Goal: Task Accomplishment & Management: Manage account settings

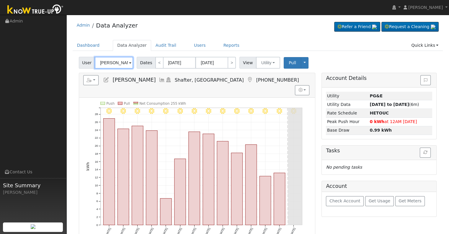
click at [110, 61] on input "Jonathan Hernandez" at bounding box center [114, 63] width 38 height 12
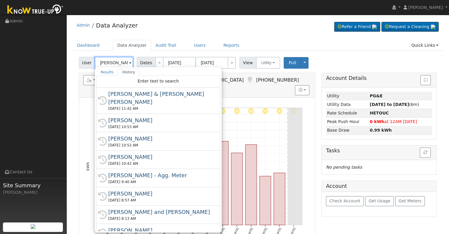
paste input "joseuriarte1896@gmail.com"
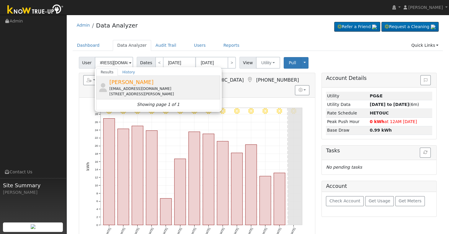
click at [145, 92] on div "511 Covey Avenue, Bakersfield, CA 93308" at bounding box center [164, 93] width 110 height 5
type input "Jose Uriarte"
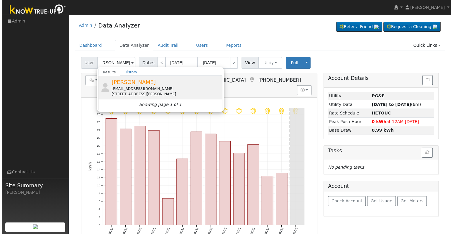
scroll to position [0, 0]
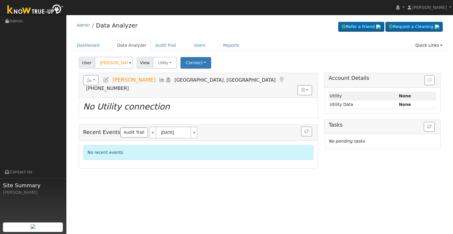
click at [109, 80] on icon at bounding box center [106, 79] width 6 height 5
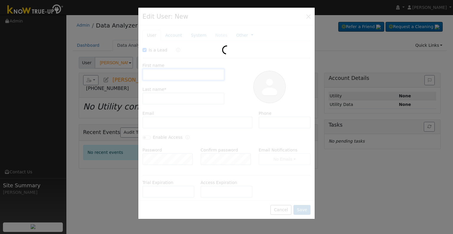
checkbox input "true"
type input "Jose"
type input "Uriarte"
type input "joseuriarte1896@gmail.com"
type input "661-541-5446"
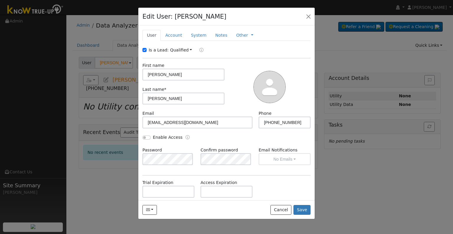
click at [155, 49] on label "Is a Lead:" at bounding box center [159, 50] width 20 height 6
click at [147, 49] on input "Is a Lead:" at bounding box center [145, 50] width 4 height 4
checkbox input "false"
drag, startPoint x: 296, startPoint y: 122, endPoint x: 258, endPoint y: 122, distance: 38.1
click at [259, 122] on input "661-541-5446" at bounding box center [285, 122] width 52 height 12
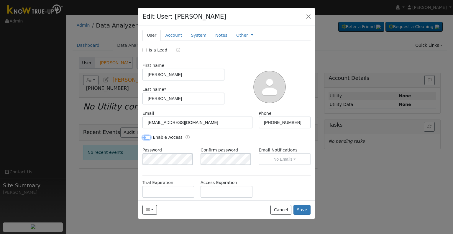
click at [146, 138] on input "Enable Access" at bounding box center [147, 137] width 8 height 4
checkbox input "true"
click at [287, 161] on button "No Emails" at bounding box center [285, 159] width 52 height 12
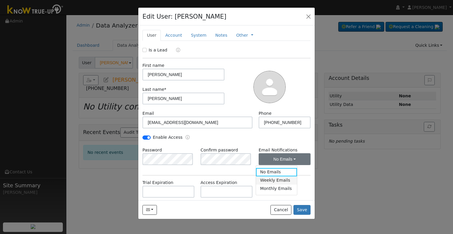
click at [282, 180] on link "Weekly Emails" at bounding box center [276, 180] width 41 height 8
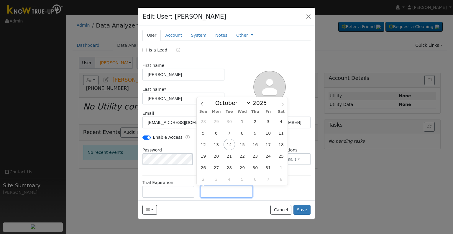
click at [228, 191] on input "text" at bounding box center [227, 191] width 52 height 12
click at [218, 191] on input "text" at bounding box center [227, 191] width 52 height 12
paste input "[DATE]"
type input "10/14/2030"
click at [271, 191] on div "Trial Expiration Access Expiration 10/14/2030" at bounding box center [227, 191] width 174 height 24
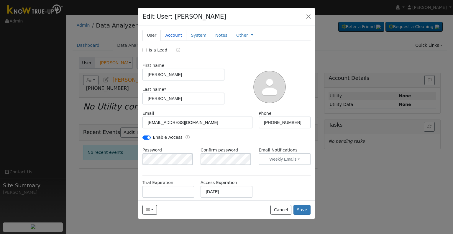
click at [169, 33] on link "Account" at bounding box center [174, 35] width 26 height 11
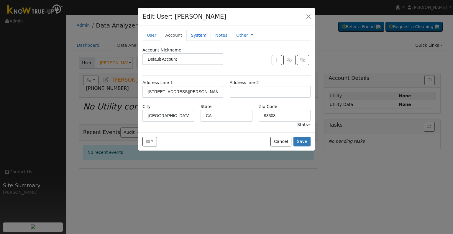
click at [190, 33] on link "System" at bounding box center [199, 35] width 25 height 11
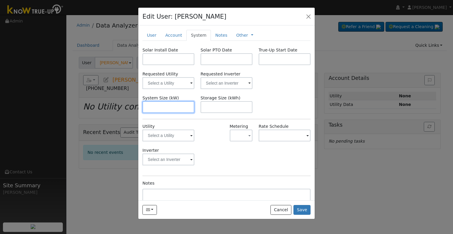
click at [166, 108] on input "text" at bounding box center [169, 107] width 52 height 12
paste input "5.740"
type input "5.7"
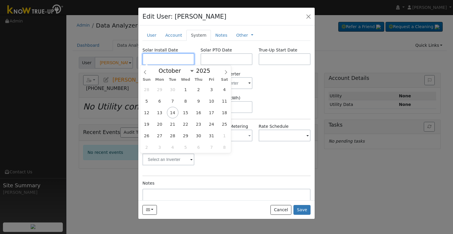
click at [161, 59] on input "text" at bounding box center [169, 59] width 52 height 12
paste input "9/3/2025"
type input "09/03/2025"
select select "8"
click at [208, 58] on input "text" at bounding box center [227, 59] width 52 height 12
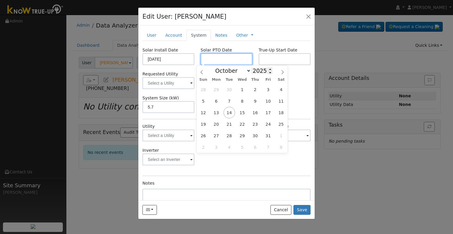
paste input "[DATE]"
type input "[DATE]"
click at [298, 120] on div "Solar Install Date 09/03/2025 Solar PTO Date 10/14/2025 True-Up Start Date Requ…" at bounding box center [227, 140] width 168 height 186
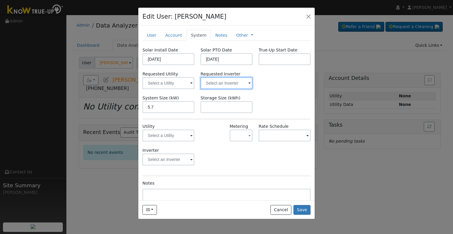
click at [222, 84] on input "text" at bounding box center [227, 83] width 52 height 12
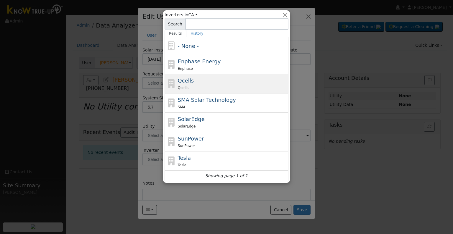
click at [220, 84] on div "Qcells Qcells" at bounding box center [233, 83] width 110 height 14
type input "Qcells"
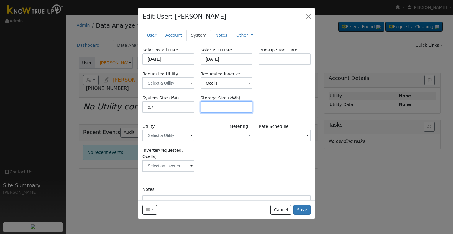
click at [223, 106] on input "text" at bounding box center [227, 107] width 52 height 12
click at [236, 102] on input "text" at bounding box center [227, 107] width 52 height 12
paste input "10.00"
type input "10"
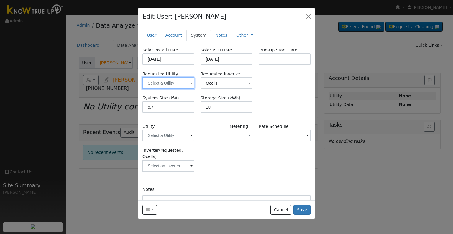
click at [171, 83] on input "text" at bounding box center [169, 83] width 52 height 12
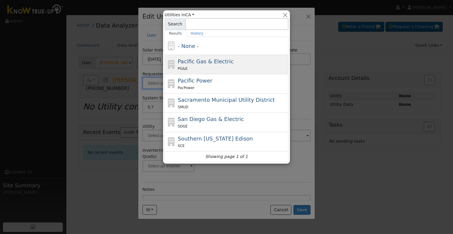
click at [210, 66] on div "PG&E" at bounding box center [233, 68] width 110 height 6
type input "Pacific Gas & Electric"
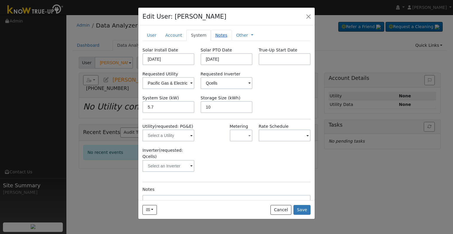
click at [219, 36] on link "Notes" at bounding box center [221, 35] width 21 height 11
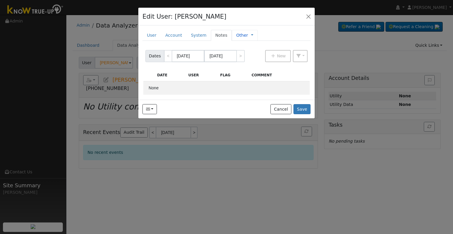
click at [248, 33] on span "Management Billing Timeline" at bounding box center [250, 35] width 5 height 5
click at [248, 35] on span "Management Billing Timeline" at bounding box center [250, 35] width 5 height 5
click at [251, 35] on link at bounding box center [252, 35] width 2 height 6
click at [256, 54] on link "Billing" at bounding box center [272, 54] width 41 height 8
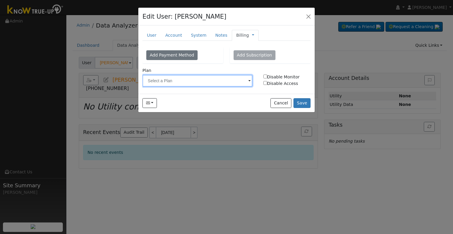
click at [182, 80] on input "text" at bounding box center [198, 81] width 110 height 12
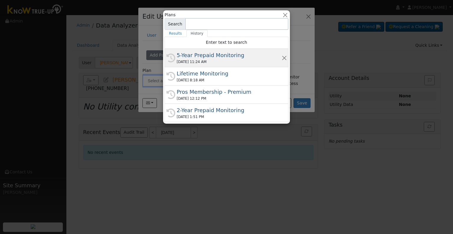
click at [204, 51] on div "5-Year Prepaid Monitoring" at bounding box center [229, 55] width 105 height 8
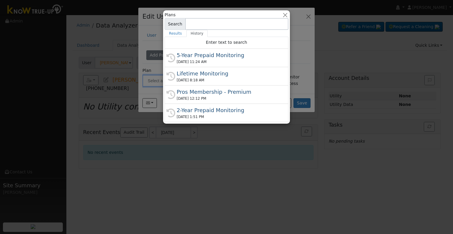
type input "5-Year Prepaid Monitoring"
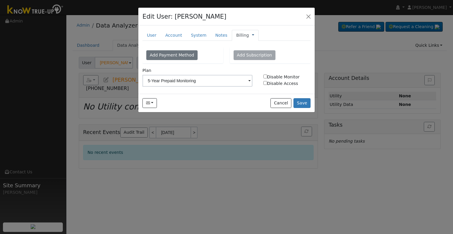
click at [252, 35] on link at bounding box center [253, 35] width 2 height 6
click at [252, 43] on link "Management" at bounding box center [272, 46] width 41 height 8
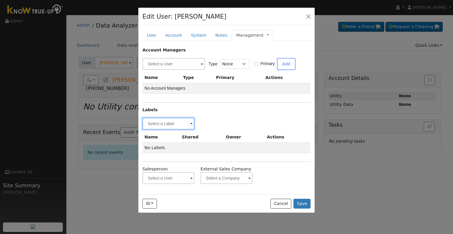
click at [167, 125] on input "text" at bounding box center [169, 123] width 52 height 12
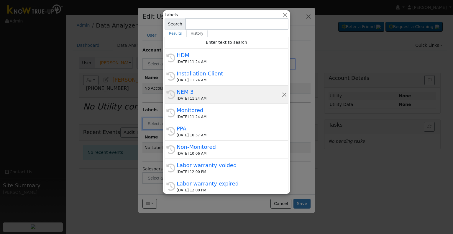
click at [217, 92] on div "NEM 3" at bounding box center [229, 92] width 105 height 8
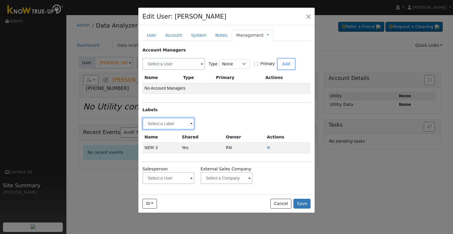
click at [171, 124] on input "text" at bounding box center [169, 123] width 52 height 12
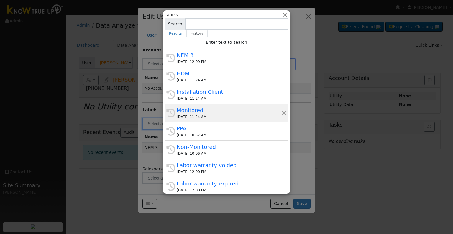
click at [197, 115] on div "10/14/2025 11:24 AM" at bounding box center [229, 116] width 105 height 5
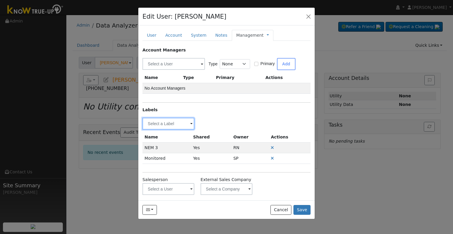
click at [164, 122] on input "text" at bounding box center [169, 123] width 52 height 12
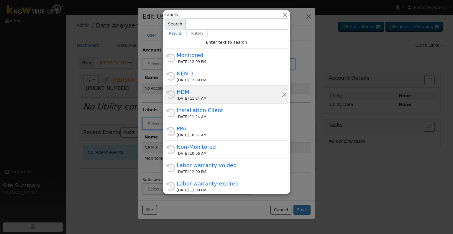
click at [186, 97] on div "10/14/2025 11:24 AM" at bounding box center [229, 98] width 105 height 5
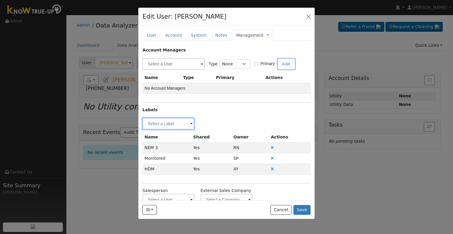
click at [176, 121] on input "text" at bounding box center [169, 123] width 52 height 12
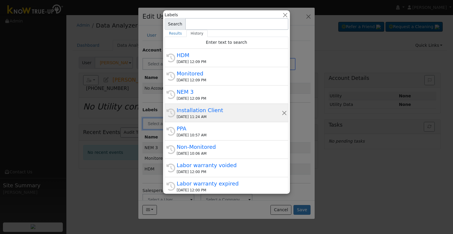
click at [204, 111] on div "Installation Client" at bounding box center [229, 110] width 105 height 8
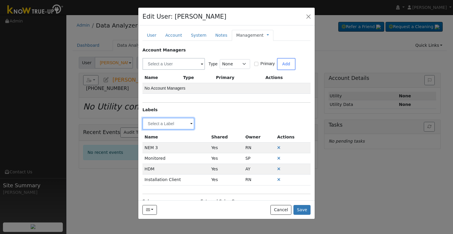
click at [169, 125] on input "text" at bounding box center [169, 123] width 52 height 12
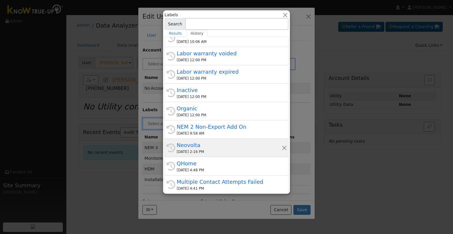
scroll to position [112, 0]
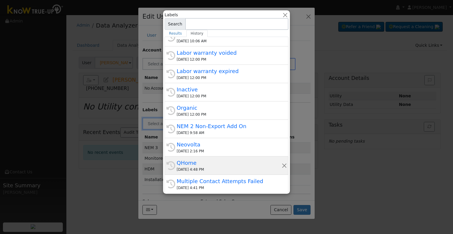
click at [203, 170] on div "10/08/2025 4:48 PM" at bounding box center [229, 168] width 105 height 5
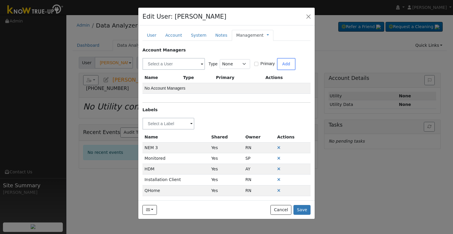
click at [249, 33] on link "Management" at bounding box center [249, 35] width 27 height 6
click at [279, 53] on link "Billing" at bounding box center [287, 54] width 41 height 8
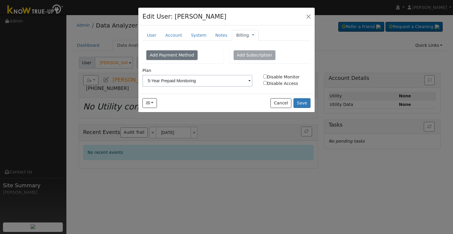
click at [240, 37] on link "Billing" at bounding box center [242, 35] width 13 height 6
click at [258, 47] on link "Management" at bounding box center [272, 46] width 41 height 8
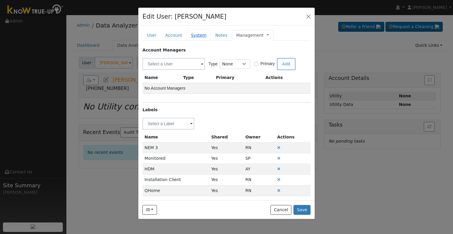
click at [201, 34] on link "System" at bounding box center [199, 35] width 25 height 11
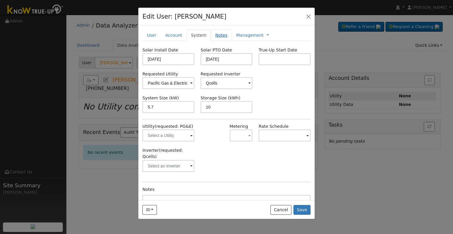
click at [216, 35] on link "Notes" at bounding box center [221, 35] width 21 height 11
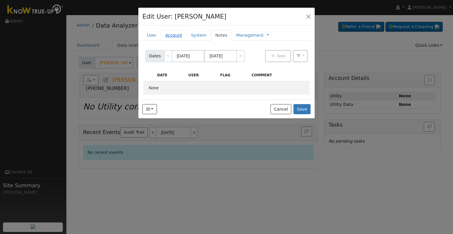
click at [171, 36] on link "Account" at bounding box center [174, 35] width 26 height 11
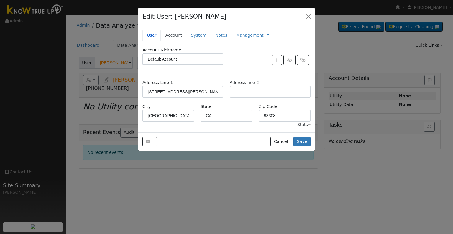
click at [151, 37] on link "User" at bounding box center [152, 35] width 18 height 11
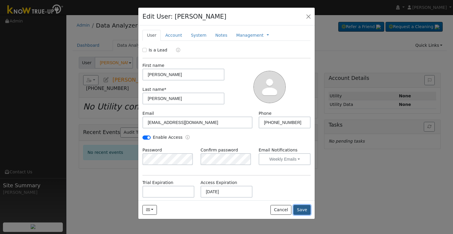
click at [305, 211] on button "Save" at bounding box center [302, 210] width 17 height 10
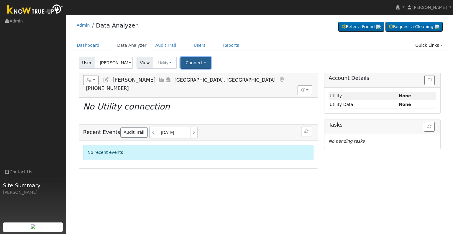
click at [199, 57] on button "Connect" at bounding box center [196, 63] width 31 height 12
click at [208, 73] on link "Select a Provider" at bounding box center [204, 75] width 46 height 8
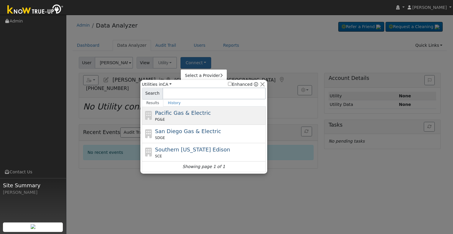
click at [183, 120] on div "PG&E" at bounding box center [210, 119] width 110 height 5
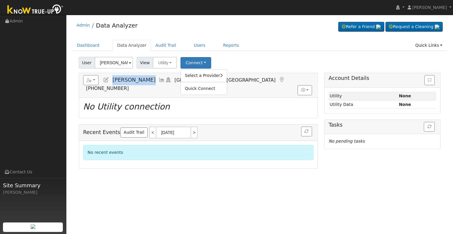
drag, startPoint x: 111, startPoint y: 80, endPoint x: 142, endPoint y: 79, distance: 31.3
click at [142, 79] on h5 "Reports Scenario Health Check Energy Audit Account Timeline User Audit Trail In…" at bounding box center [198, 83] width 231 height 16
copy span "Jose Uriarte"
